Goal: Task Accomplishment & Management: Manage account settings

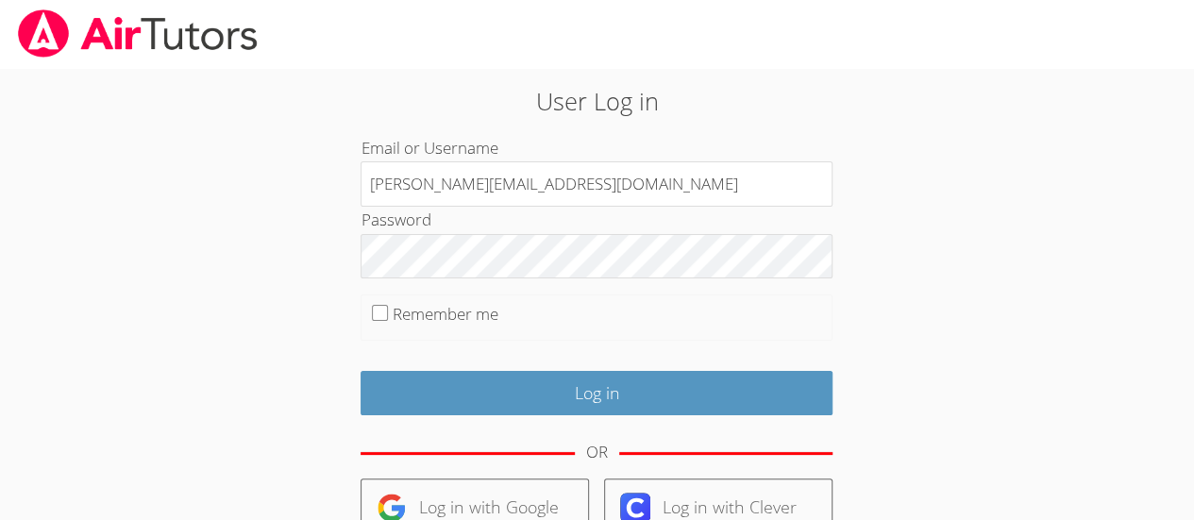
click at [587, 196] on input "Deniseandrews@airtutors.org" at bounding box center [597, 183] width 472 height 45
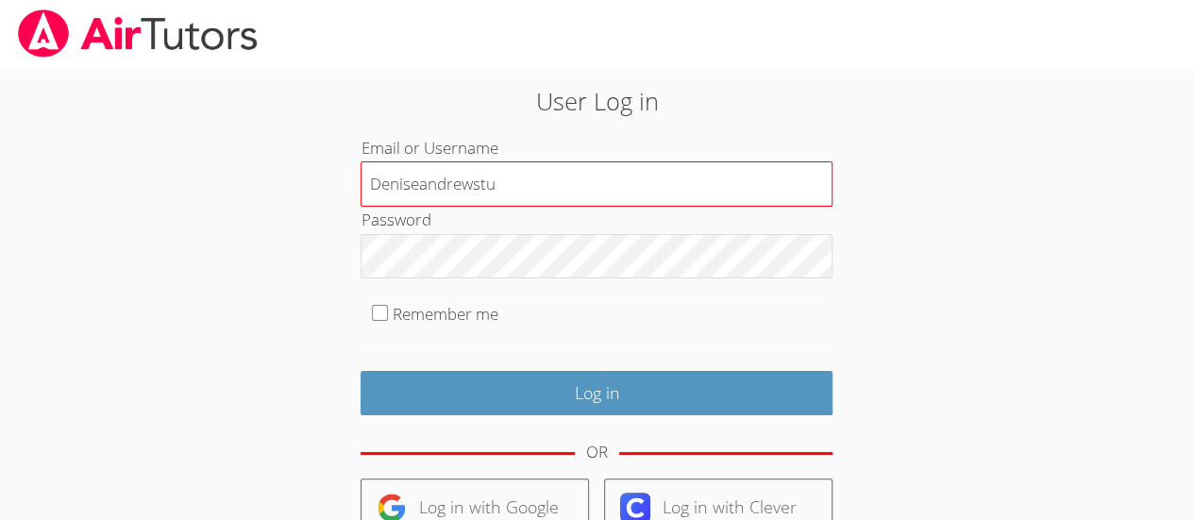
type input "Deniseandrewstutor@gmail.com"
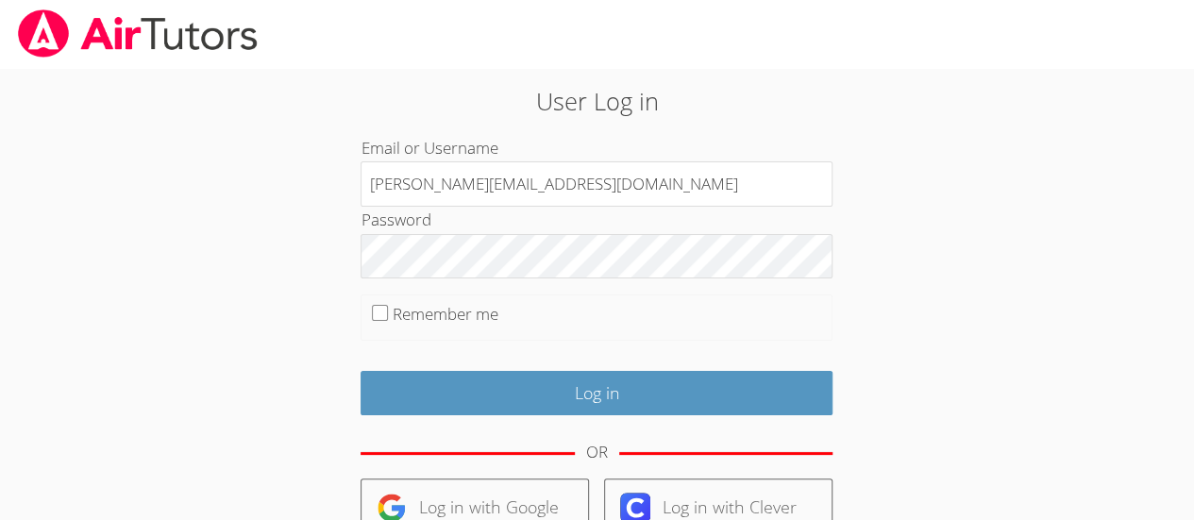
click at [393, 315] on label "Remember me" at bounding box center [446, 314] width 106 height 22
click at [388, 315] on input "Remember me" at bounding box center [380, 313] width 16 height 16
checkbox input "true"
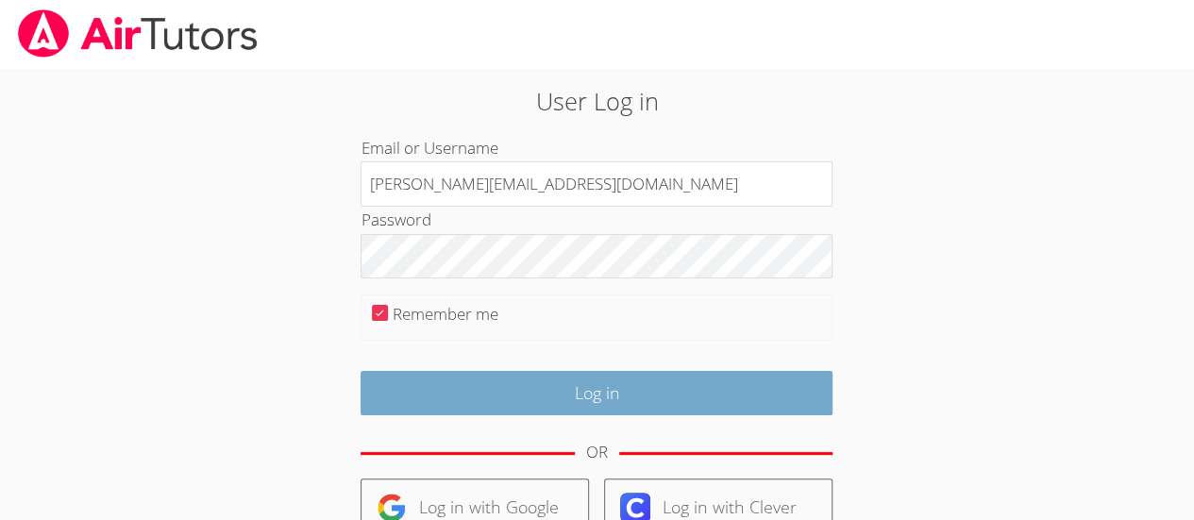
click at [742, 396] on input "Log in" at bounding box center [597, 393] width 472 height 44
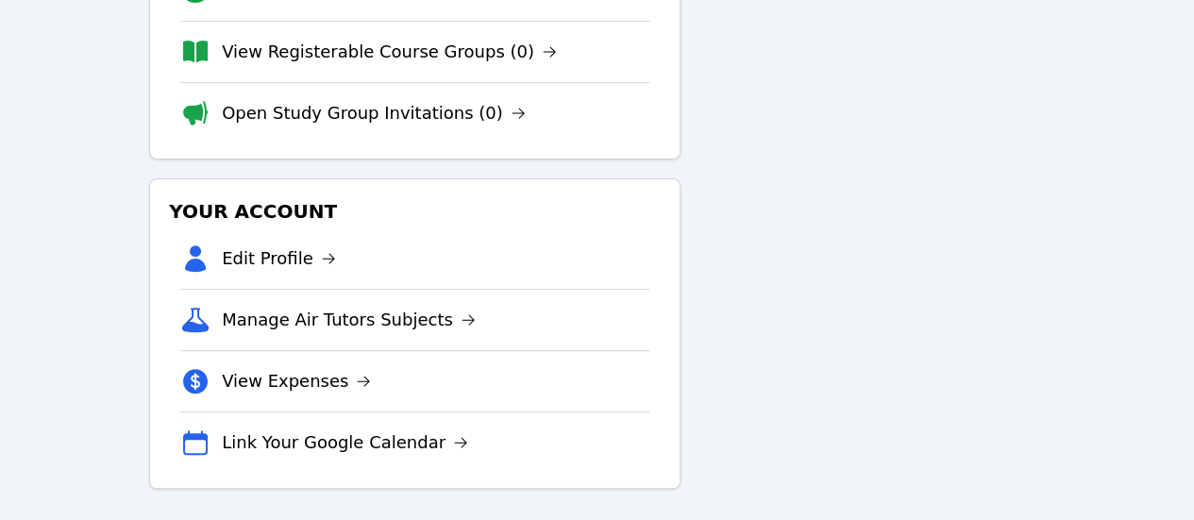
scroll to position [256, 0]
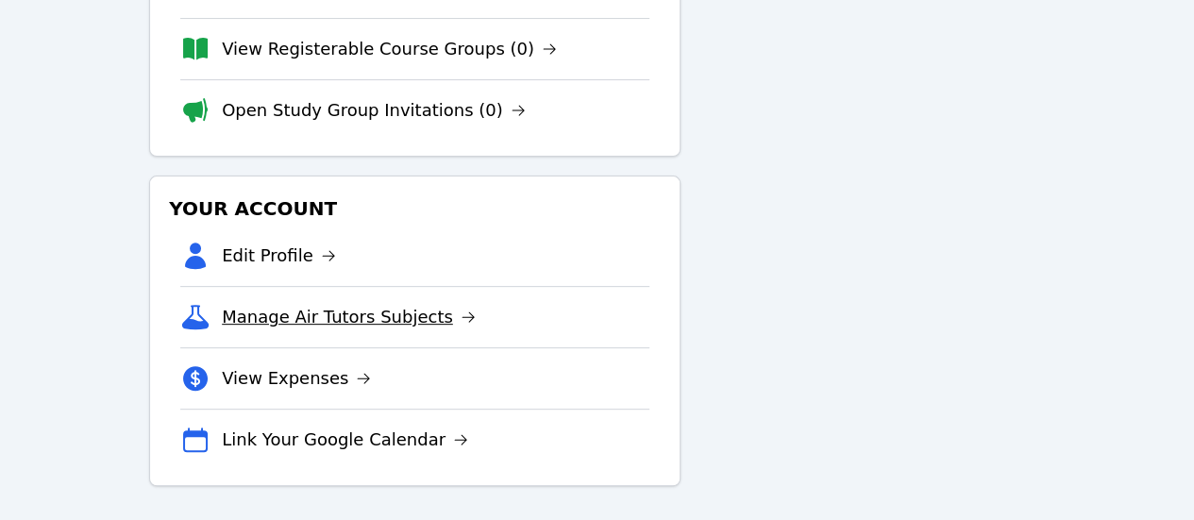
click at [418, 323] on link "Manage Air Tutors Subjects" at bounding box center [349, 317] width 254 height 26
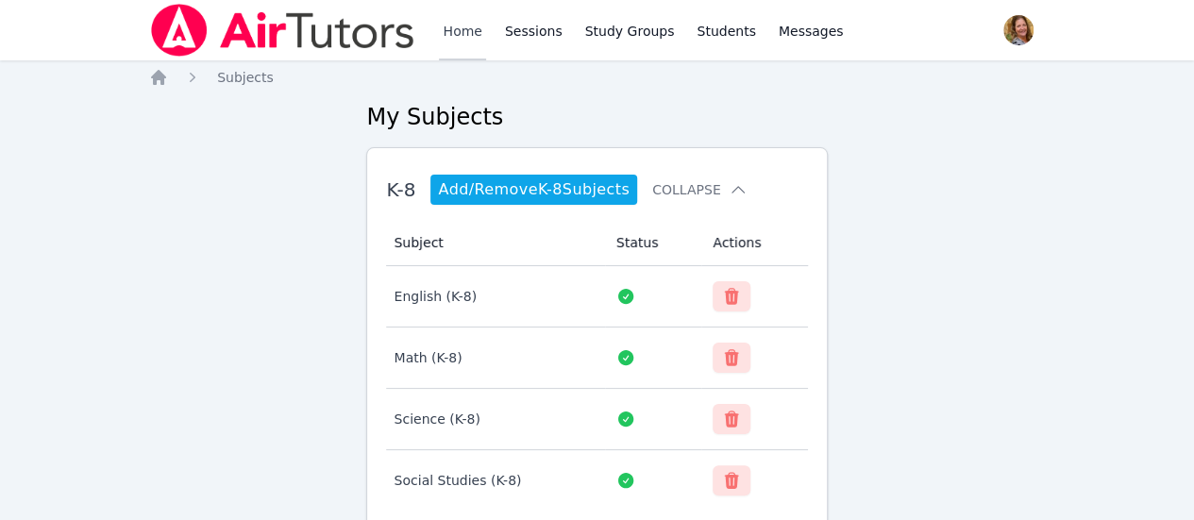
click at [461, 43] on link "Home" at bounding box center [462, 30] width 46 height 60
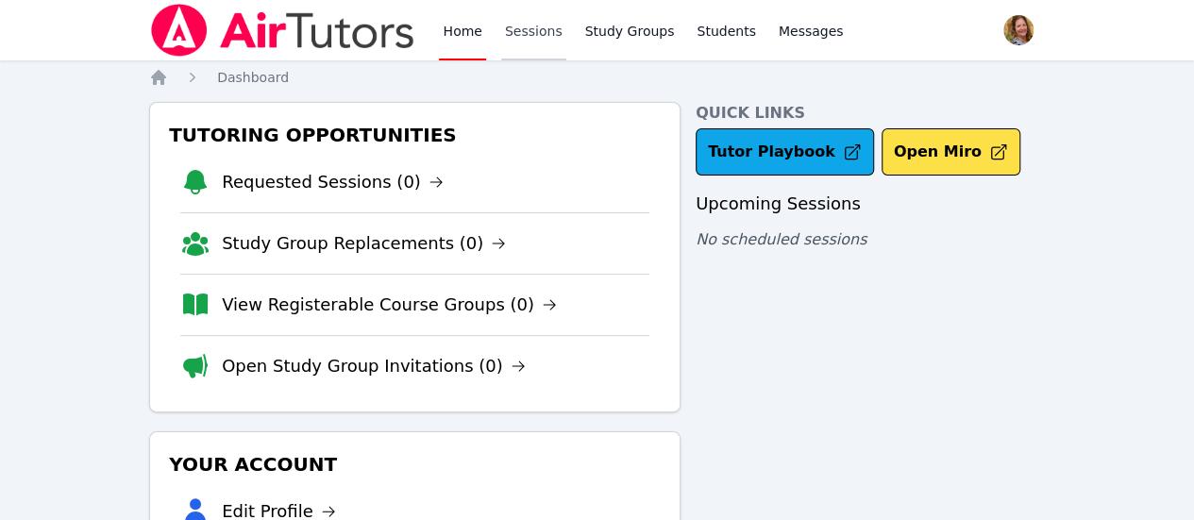
click at [519, 40] on link "Sessions" at bounding box center [533, 30] width 65 height 60
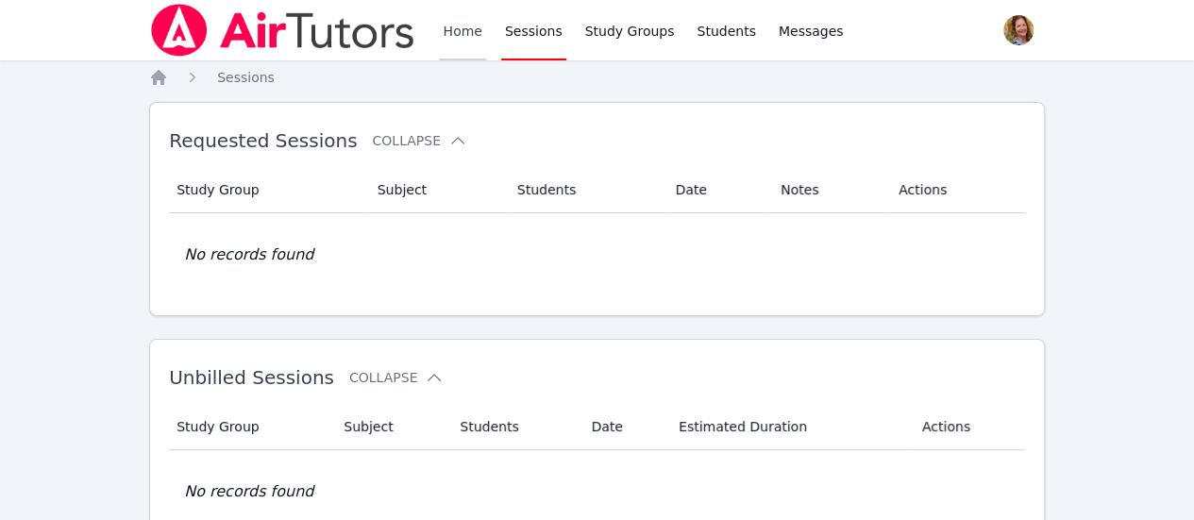
click at [457, 44] on link "Home" at bounding box center [462, 30] width 46 height 60
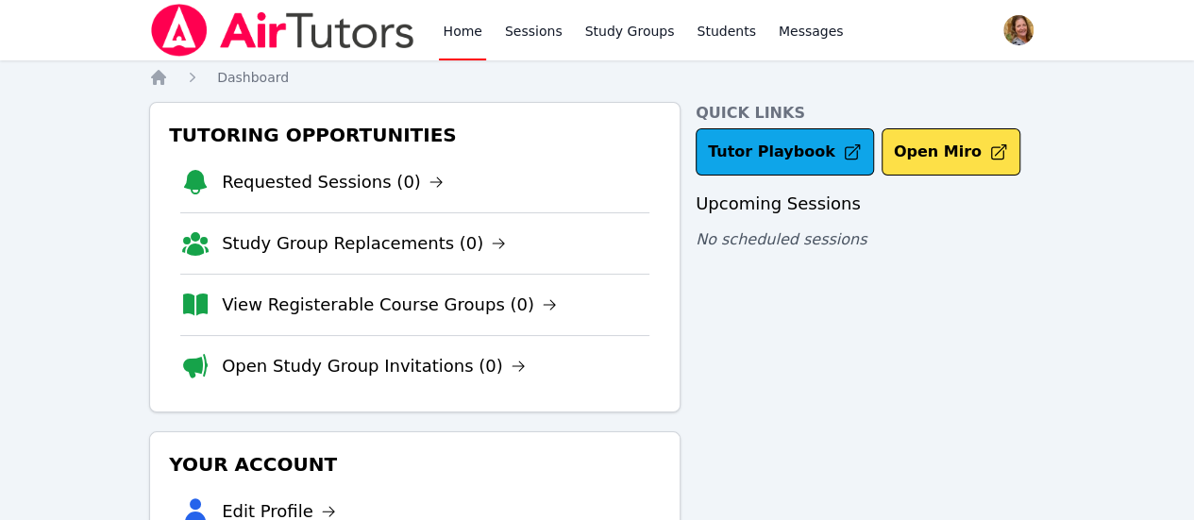
click at [998, 36] on span "button" at bounding box center [1019, 30] width 42 height 42
click at [899, 110] on button "Logout" at bounding box center [943, 108] width 181 height 34
